Goal: Find specific page/section

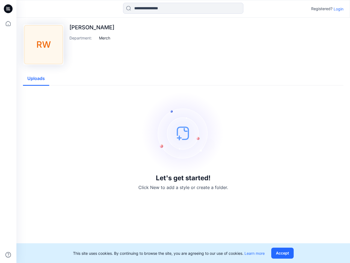
click at [175, 131] on img at bounding box center [183, 133] width 82 height 82
click at [8, 9] on icon at bounding box center [9, 9] width 2 height 0
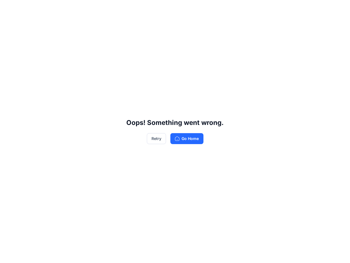
click at [8, 254] on div "Oops! Something went wrong. Retry Go Home" at bounding box center [175, 131] width 350 height 263
click at [183, 8] on div "Oops! Something went wrong. Retry Go Home" at bounding box center [175, 131] width 350 height 263
click at [339, 9] on div "Oops! Something went wrong. Retry Go Home" at bounding box center [175, 131] width 350 height 263
click at [105, 38] on div "Oops! Something went wrong. Retry Go Home" at bounding box center [175, 131] width 350 height 263
click at [36, 78] on div "Oops! Something went wrong. Retry Go Home" at bounding box center [175, 131] width 350 height 263
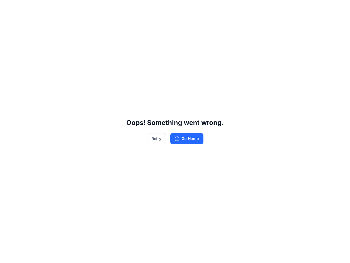
click at [284, 253] on div "Oops! Something went wrong. Retry Go Home" at bounding box center [175, 131] width 350 height 263
